Goal: Task Accomplishment & Management: Complete application form

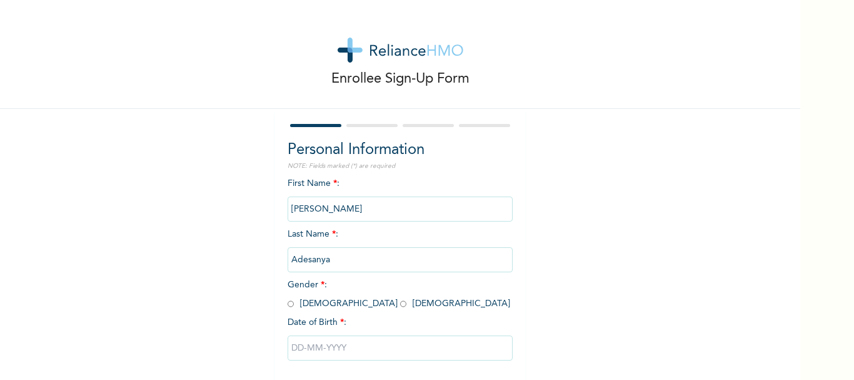
click at [342, 221] on input "[PERSON_NAME]" at bounding box center [400, 208] width 225 height 25
click at [325, 305] on span "Gender * : [DEMOGRAPHIC_DATA] [DEMOGRAPHIC_DATA]" at bounding box center [399, 294] width 223 height 28
click at [400, 306] on input "radio" at bounding box center [403, 304] width 6 height 12
radio input "true"
click at [334, 350] on input "text" at bounding box center [400, 347] width 225 height 25
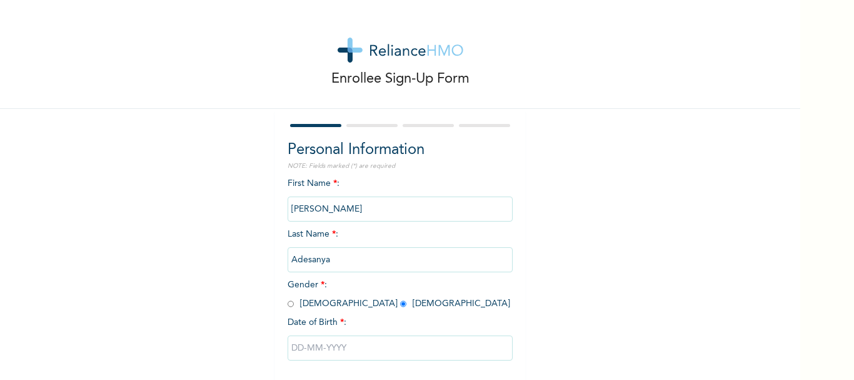
select select "7"
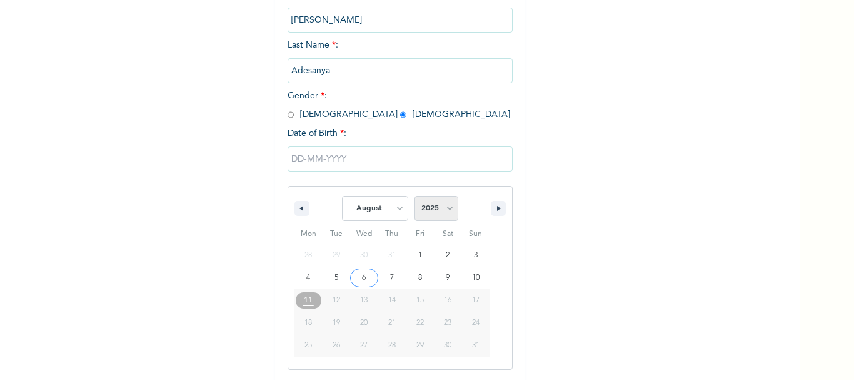
click at [434, 210] on select "2025 2024 2023 2022 2021 2020 2019 2018 2017 2016 2015 2014 2013 2012 2011 2010…" at bounding box center [437, 208] width 44 height 25
select select "1998"
click at [415, 196] on select "2025 2024 2023 2022 2021 2020 2019 2018 2017 2016 2015 2014 2013 2012 2011 2010…" at bounding box center [437, 208] width 44 height 25
click at [355, 208] on select "January February March April May June July August September October November De…" at bounding box center [375, 208] width 66 height 25
select select "0"
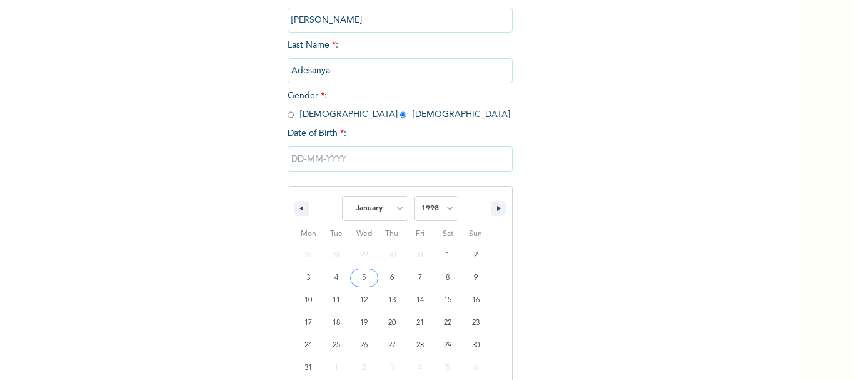
click at [342, 196] on select "January February March April May June July August September October November De…" at bounding box center [375, 208] width 66 height 25
type input "[DATE]"
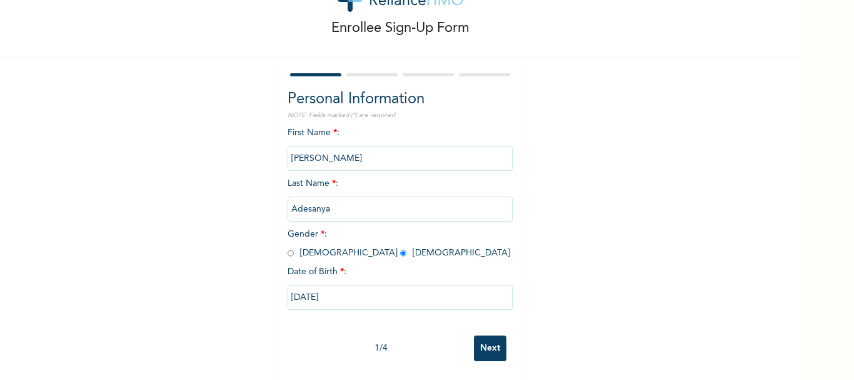
scroll to position [60, 0]
click at [484, 335] on input "Next" at bounding box center [490, 348] width 33 height 26
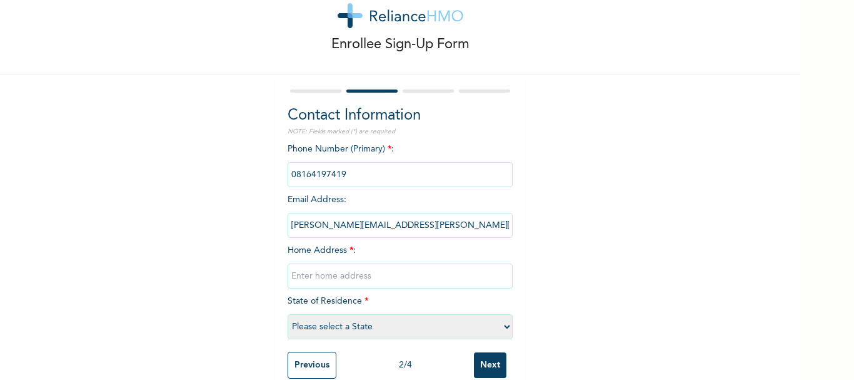
scroll to position [61, 0]
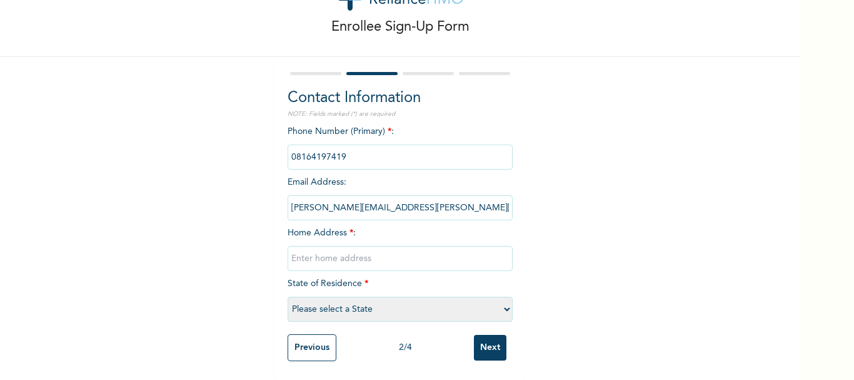
click at [324, 246] on input "text" at bounding box center [400, 258] width 225 height 25
type input "[STREET_ADDRESS]."
click at [337, 303] on select "Please select a State [PERSON_NAME] (FCT) [PERSON_NAME] Ibom [GEOGRAPHIC_DATA] …" at bounding box center [400, 308] width 225 height 25
select select "25"
click at [288, 296] on select "Please select a State [PERSON_NAME] (FCT) [PERSON_NAME] Ibom [GEOGRAPHIC_DATA] …" at bounding box center [400, 308] width 225 height 25
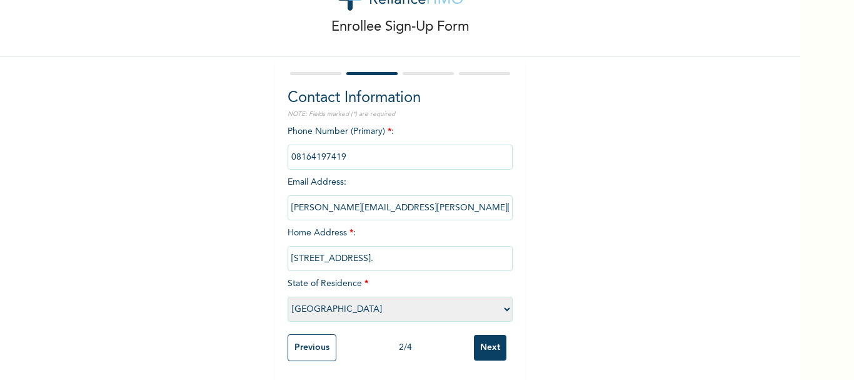
click at [303, 246] on input "[STREET_ADDRESS]." at bounding box center [400, 258] width 225 height 25
click at [435, 250] on input "[STREET_ADDRESS]." at bounding box center [400, 258] width 225 height 25
click at [561, 185] on div "Enrollee Sign-Up Form Contact Information NOTE: Fields marked (*) are required …" at bounding box center [400, 164] width 801 height 432
click at [368, 153] on input "phone" at bounding box center [400, 156] width 225 height 25
click at [295, 253] on input "[STREET_ADDRESS]." at bounding box center [400, 258] width 225 height 25
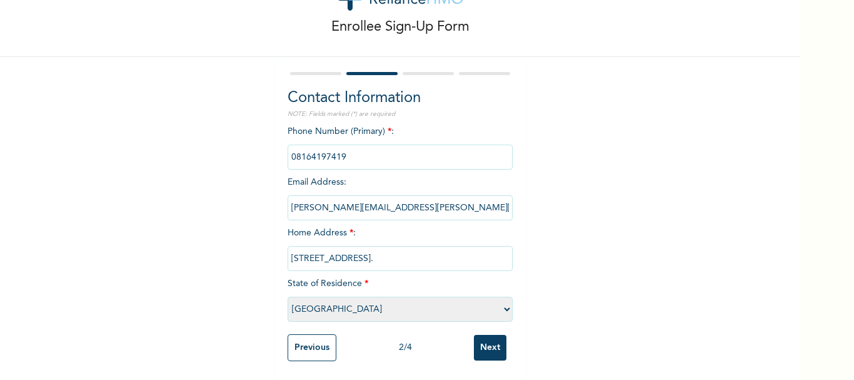
click at [339, 250] on input "[STREET_ADDRESS]." at bounding box center [400, 258] width 225 height 25
drag, startPoint x: 437, startPoint y: 248, endPoint x: 261, endPoint y: 235, distance: 176.2
click at [261, 235] on div "Enrollee Sign-Up Form Contact Information NOTE: Fields marked (*) are required …" at bounding box center [400, 164] width 801 height 432
click at [301, 246] on input "[STREET_ADDRESS]" at bounding box center [400, 258] width 225 height 25
type input "[STREET_ADDRESS]"
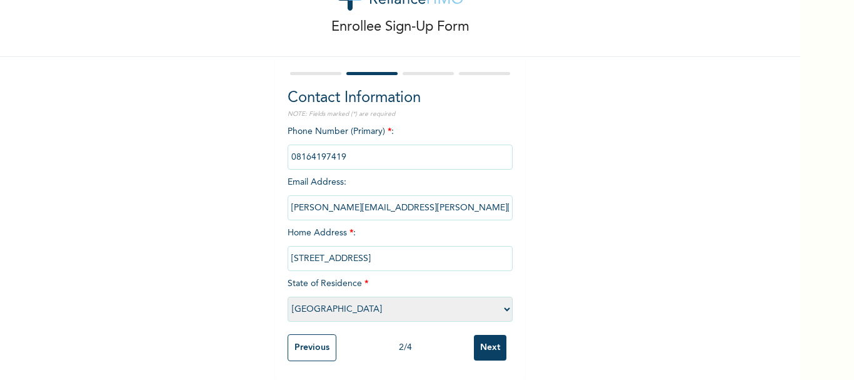
click at [350, 150] on input "phone" at bounding box center [400, 156] width 225 height 25
click at [346, 149] on input "phone" at bounding box center [400, 156] width 225 height 25
click at [333, 149] on input "phone" at bounding box center [400, 156] width 225 height 25
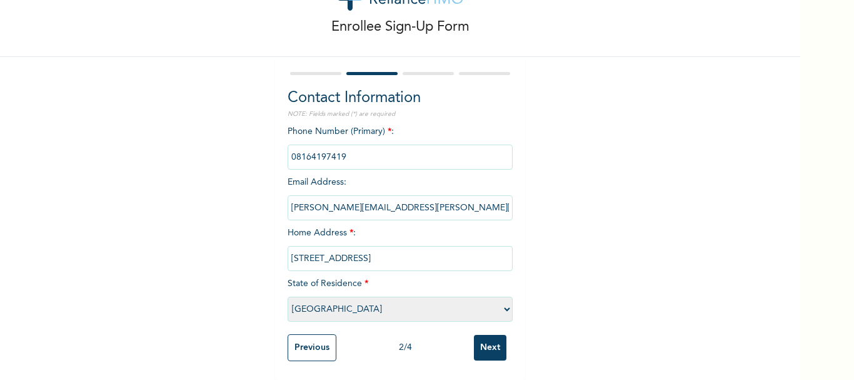
click at [358, 150] on input "phone" at bounding box center [400, 156] width 225 height 25
click at [313, 149] on input "phone" at bounding box center [400, 156] width 225 height 25
click at [314, 149] on input "phone" at bounding box center [400, 156] width 225 height 25
click at [315, 149] on input "phone" at bounding box center [400, 156] width 225 height 25
click at [352, 149] on input "phone" at bounding box center [400, 156] width 225 height 25
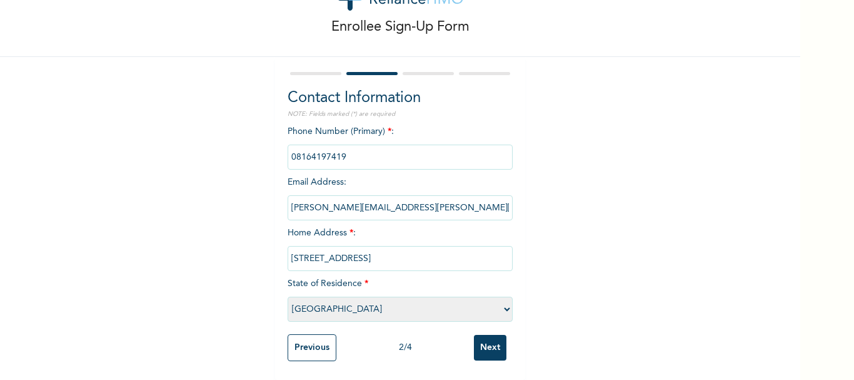
click at [351, 146] on input "phone" at bounding box center [400, 156] width 225 height 25
click at [318, 144] on input "phone" at bounding box center [400, 156] width 225 height 25
click at [281, 149] on div "Contact Information NOTE: Fields marked (*) are required Phone Number (Primary)…" at bounding box center [400, 218] width 250 height 323
click at [312, 148] on input "phone" at bounding box center [400, 156] width 225 height 25
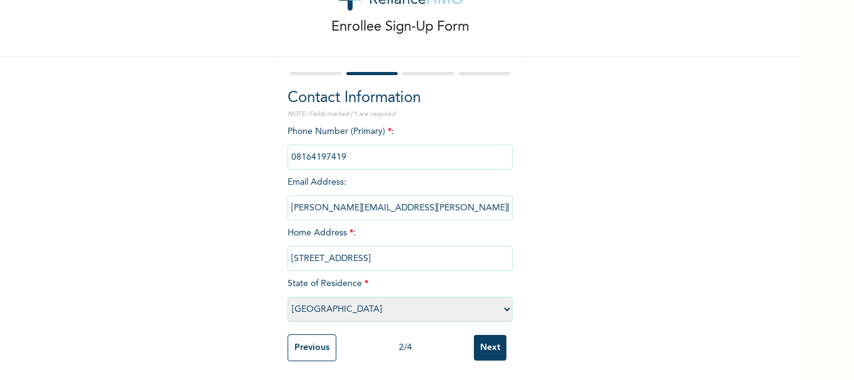
click at [314, 148] on input "phone" at bounding box center [400, 156] width 225 height 25
click at [427, 125] on div "Phone Number (Primary) * : Email Address : [PERSON_NAME][EMAIL_ADDRESS][PERSON_…" at bounding box center [400, 226] width 225 height 203
click at [348, 156] on input "phone" at bounding box center [400, 156] width 225 height 25
click at [351, 156] on input "phone" at bounding box center [400, 156] width 225 height 25
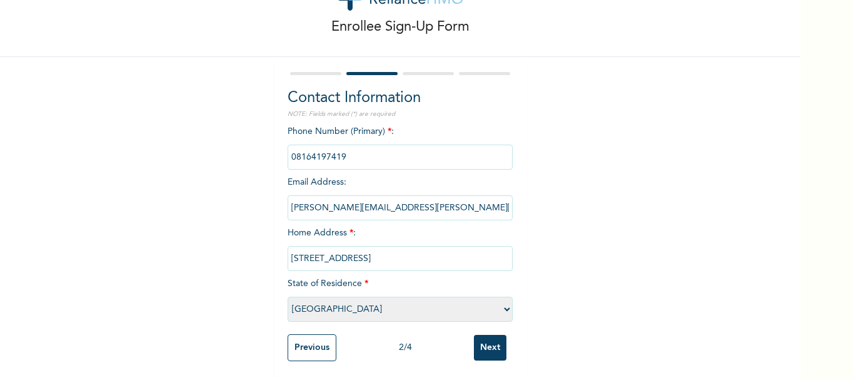
click at [354, 154] on input "phone" at bounding box center [400, 156] width 225 height 25
click at [354, 152] on input "phone" at bounding box center [400, 156] width 225 height 25
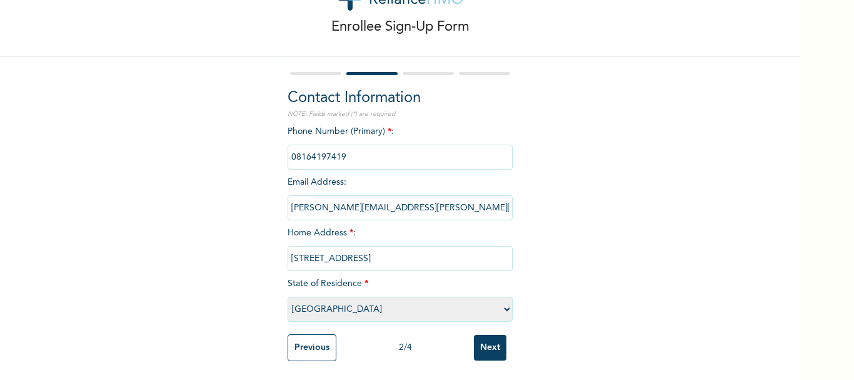
click at [354, 152] on input "phone" at bounding box center [400, 156] width 225 height 25
click at [454, 158] on input "phone" at bounding box center [400, 156] width 225 height 25
click at [476, 335] on input "Next" at bounding box center [490, 348] width 33 height 26
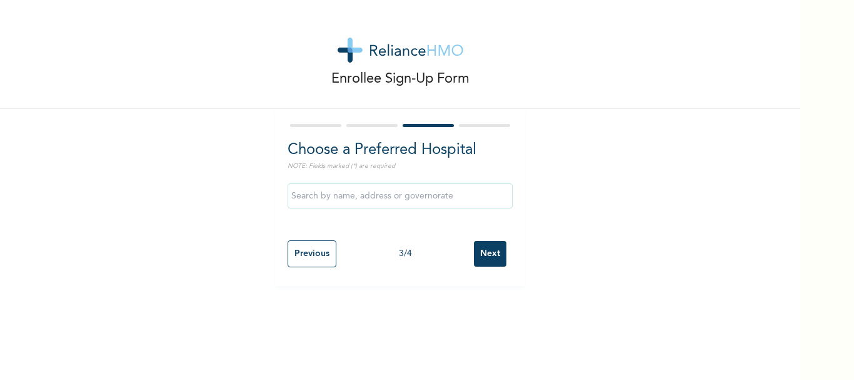
scroll to position [0, 0]
click at [447, 153] on h2 "Choose a Preferred Hospital" at bounding box center [400, 150] width 225 height 23
click at [442, 193] on input "text" at bounding box center [400, 195] width 225 height 25
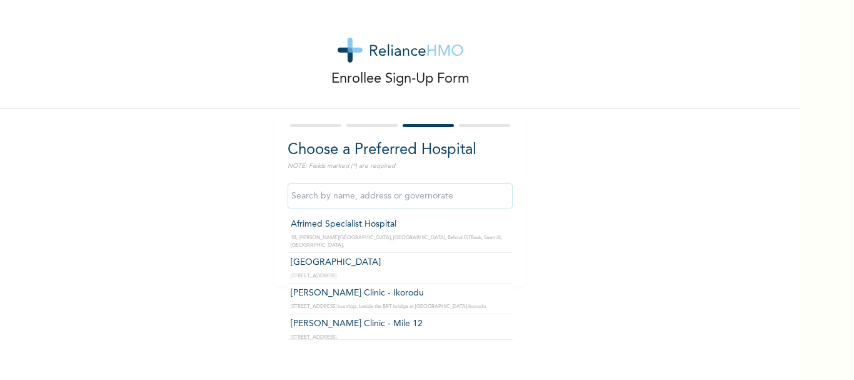
click at [605, 175] on div "Enrollee Sign-Up Form Choose a Preferred Hospital NOTE: Fields marked (*) are r…" at bounding box center [400, 143] width 801 height 286
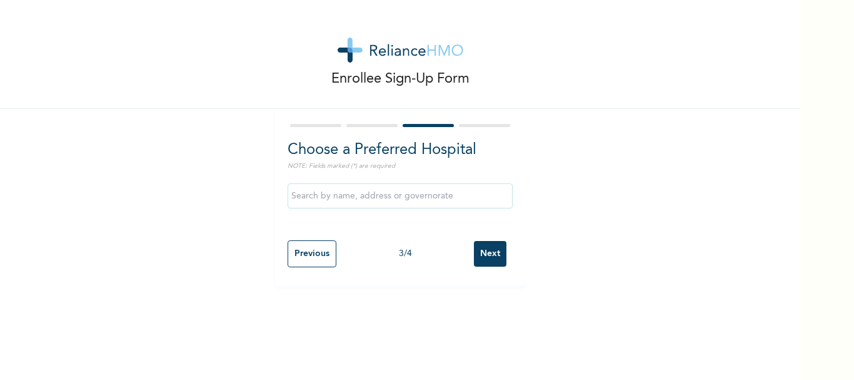
click at [288, 263] on input "Previous" at bounding box center [312, 253] width 49 height 27
select select "25"
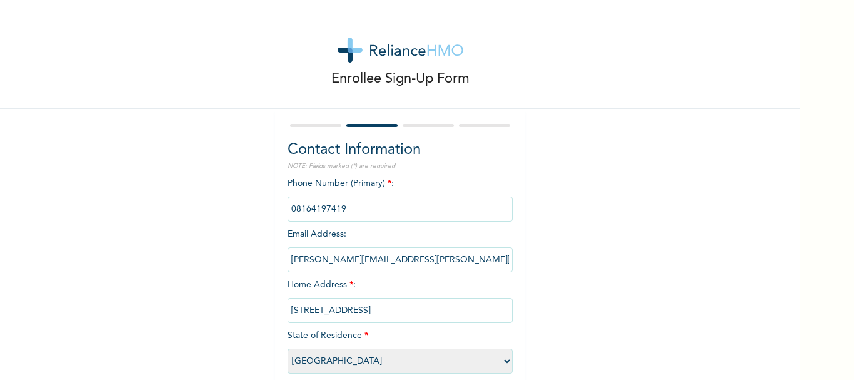
click at [337, 219] on input "phone" at bounding box center [400, 208] width 225 height 25
click at [343, 211] on input "phone" at bounding box center [400, 208] width 225 height 25
click at [344, 211] on input "phone" at bounding box center [400, 208] width 225 height 25
click at [345, 211] on input "phone" at bounding box center [400, 208] width 225 height 25
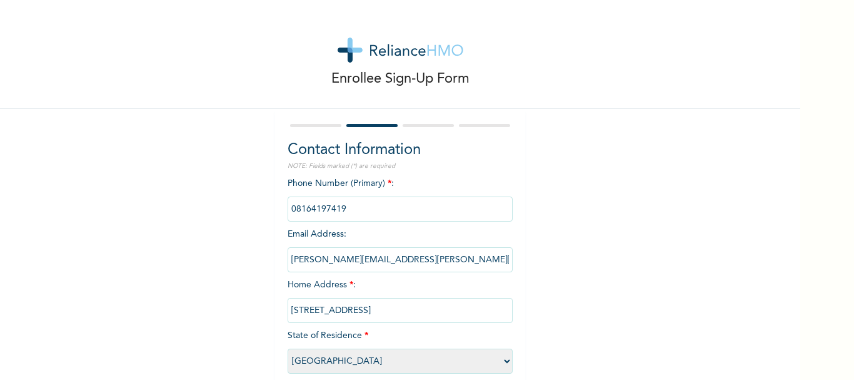
click at [417, 322] on input "[STREET_ADDRESS]" at bounding box center [400, 310] width 225 height 25
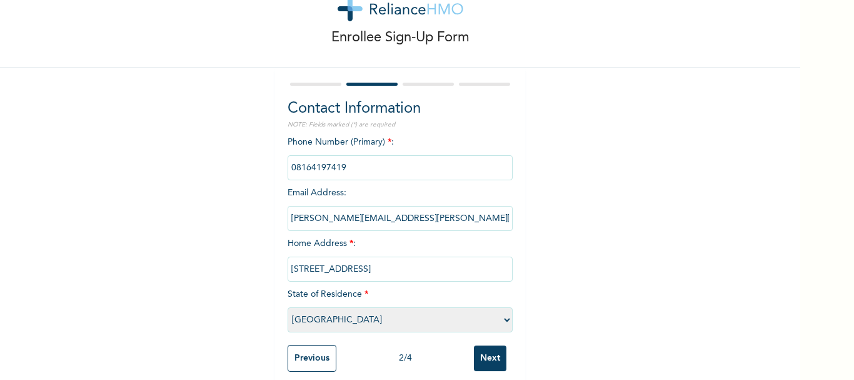
scroll to position [61, 0]
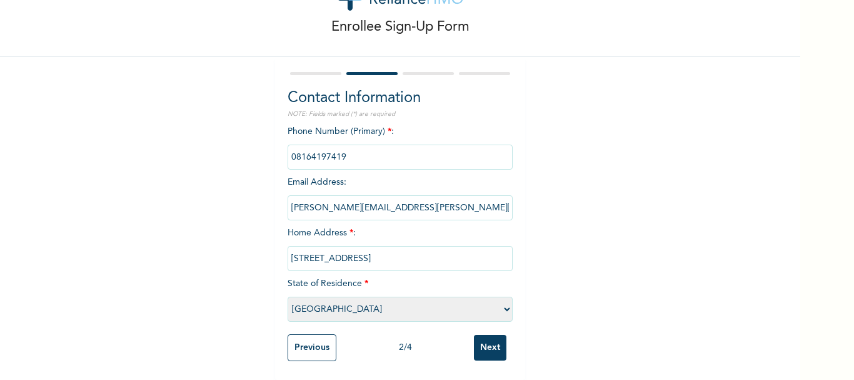
click at [289, 338] on input "Previous" at bounding box center [312, 347] width 49 height 27
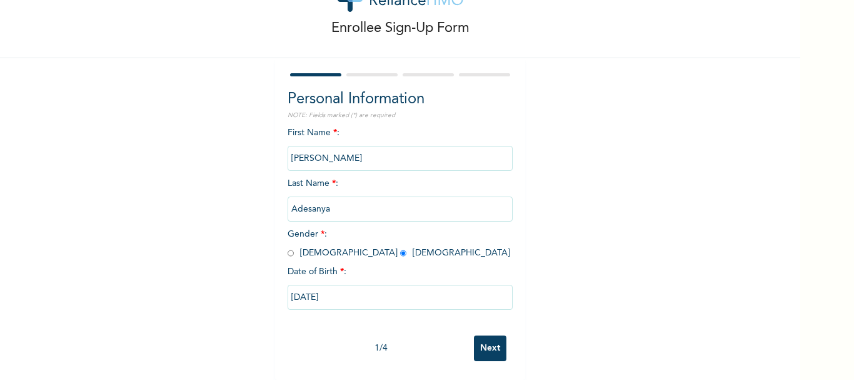
scroll to position [60, 0]
click at [289, 342] on div "1 / 4" at bounding box center [381, 348] width 186 height 13
click at [494, 350] on input "Next" at bounding box center [490, 348] width 33 height 26
select select "25"
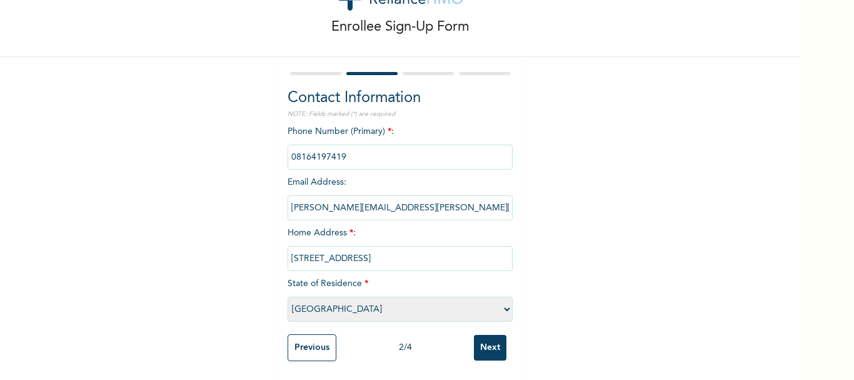
click at [494, 350] on input "Next" at bounding box center [490, 348] width 33 height 26
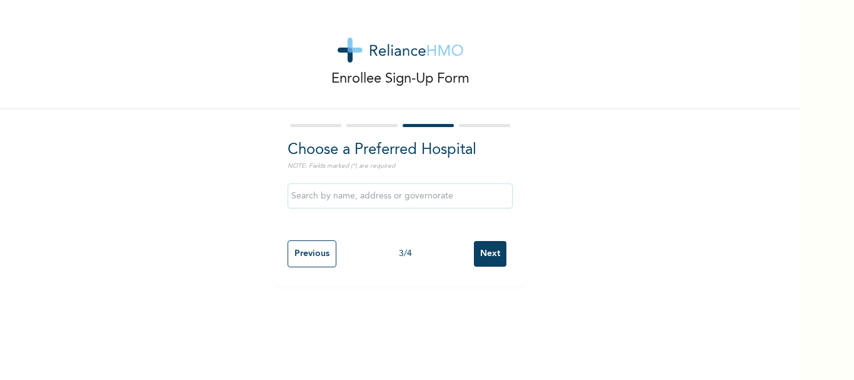
click at [474, 261] on input "Next" at bounding box center [490, 254] width 33 height 26
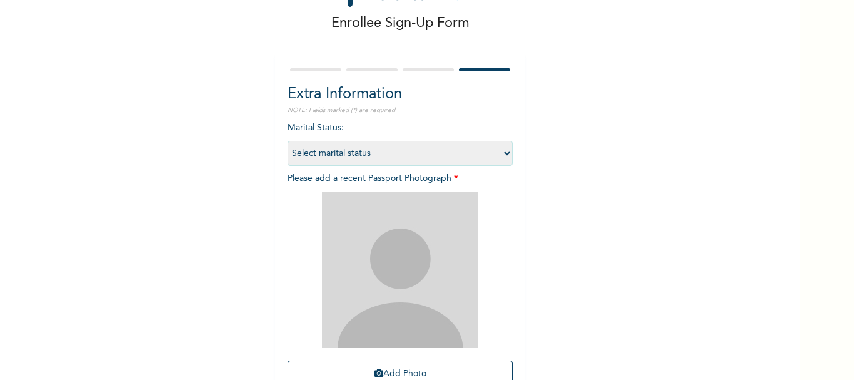
scroll to position [168, 0]
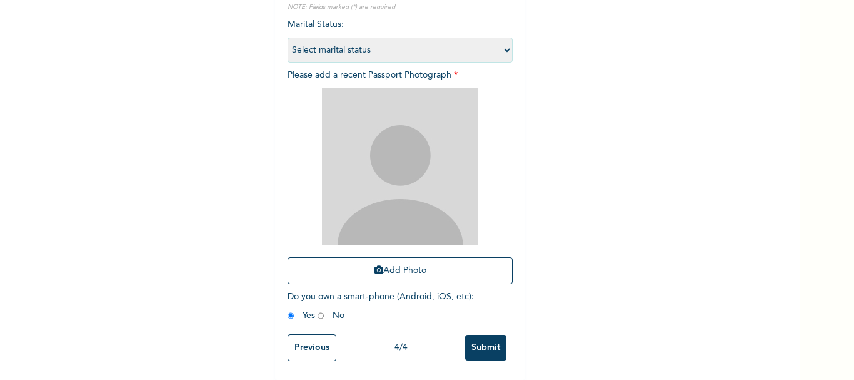
click at [293, 336] on input "Previous" at bounding box center [312, 347] width 49 height 27
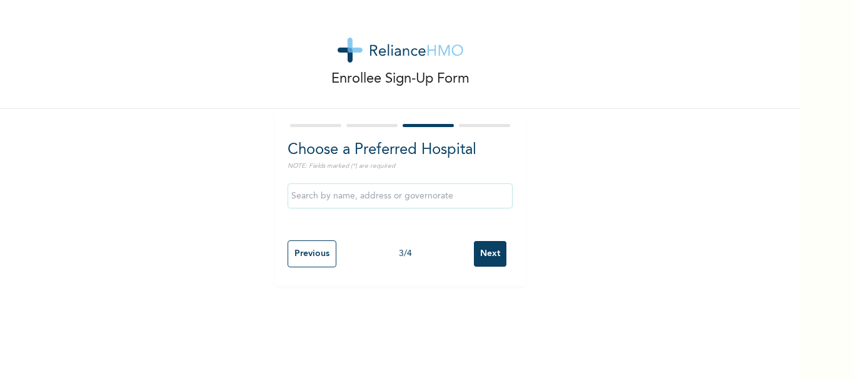
click at [318, 266] on input "Previous" at bounding box center [312, 253] width 49 height 27
select select "25"
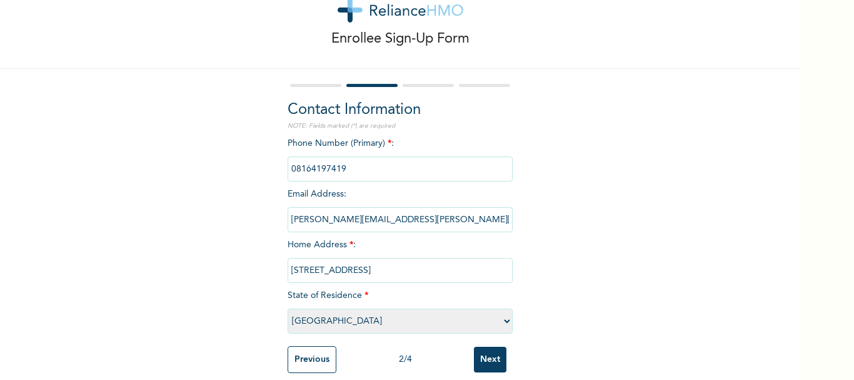
scroll to position [61, 0]
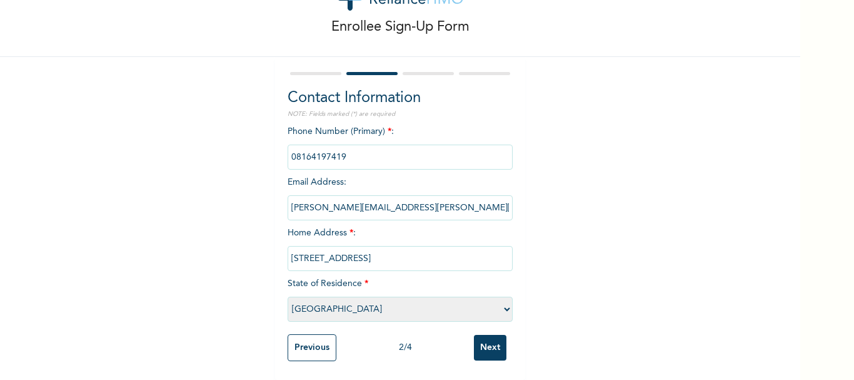
click at [428, 149] on input "phone" at bounding box center [400, 156] width 225 height 25
click at [439, 250] on input "[STREET_ADDRESS]" at bounding box center [400, 258] width 225 height 25
click at [587, 144] on div "Enrollee Sign-Up Form Contact Information NOTE: Fields marked (*) are required …" at bounding box center [400, 164] width 801 height 432
click at [317, 334] on input "Previous" at bounding box center [312, 347] width 49 height 27
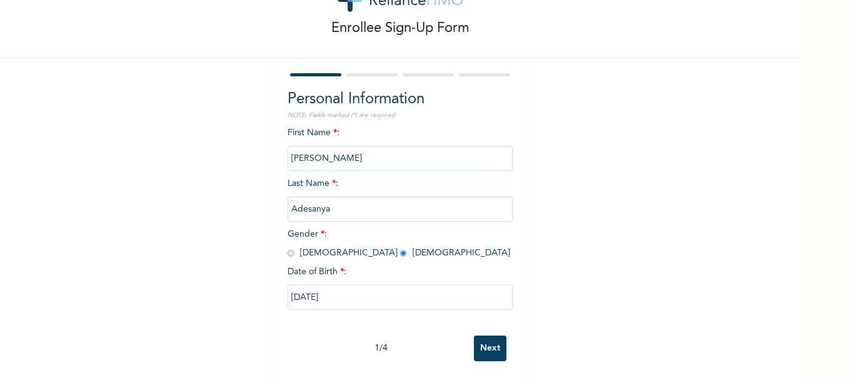
click at [317, 329] on div "1 / 4 Next" at bounding box center [400, 348] width 225 height 38
